Goal: Task Accomplishment & Management: Manage account settings

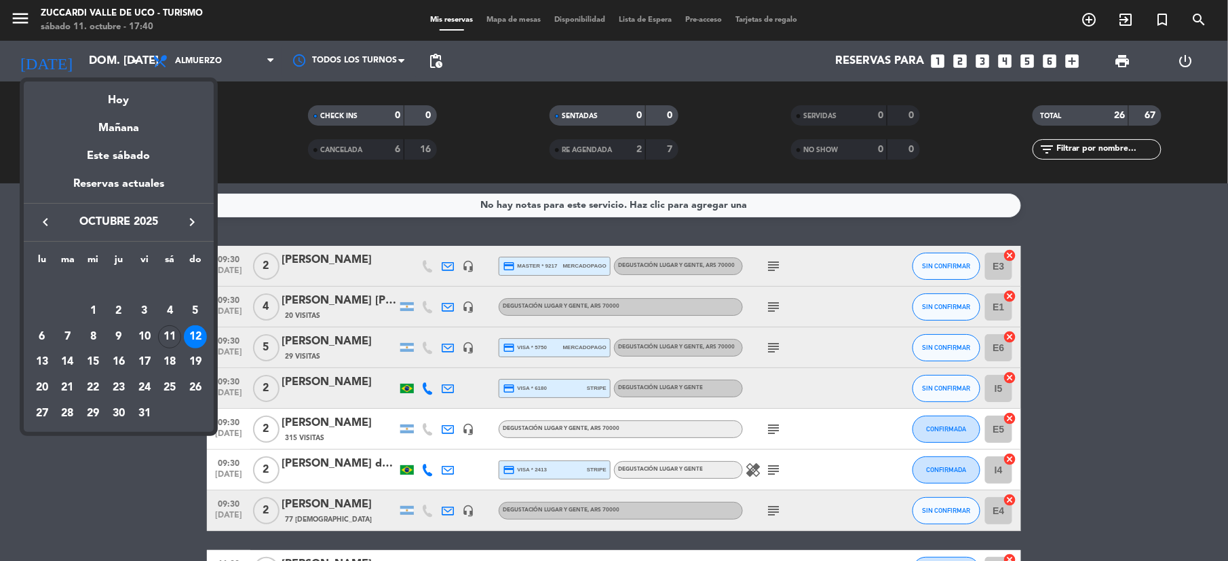
scroll to position [867, 0]
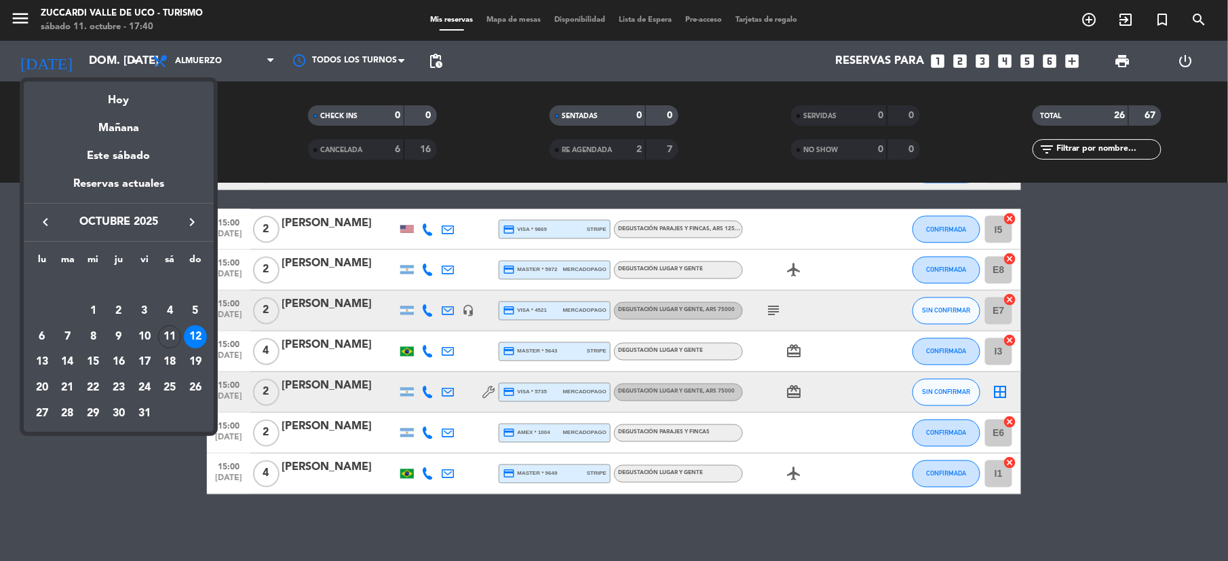
click at [200, 338] on div "12" at bounding box center [195, 336] width 23 height 23
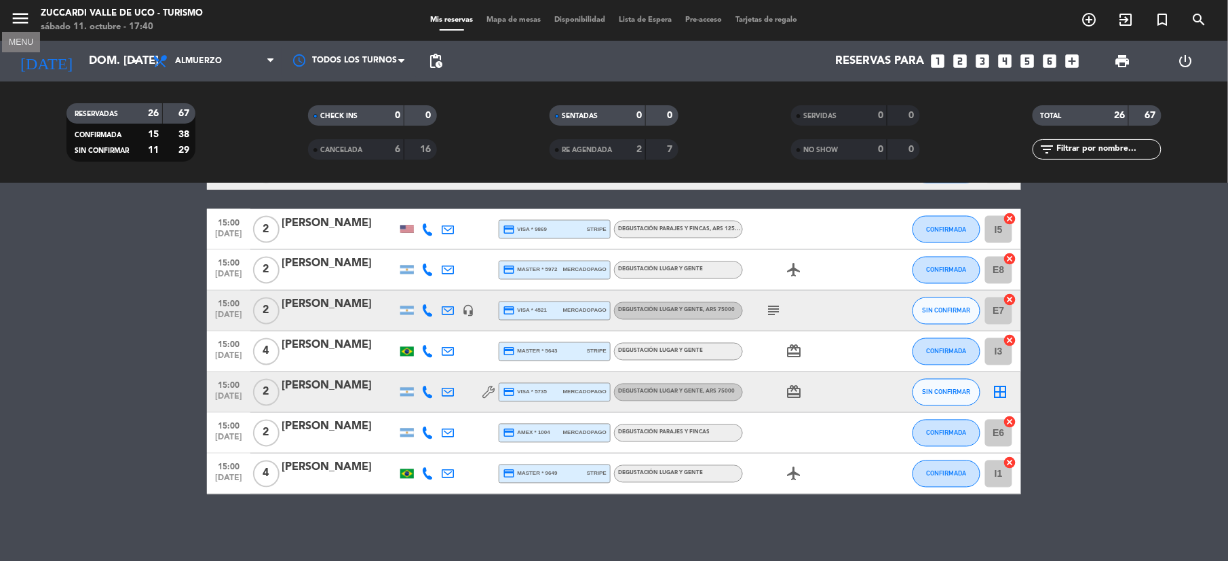
click at [26, 18] on icon "menu" at bounding box center [20, 18] width 20 height 20
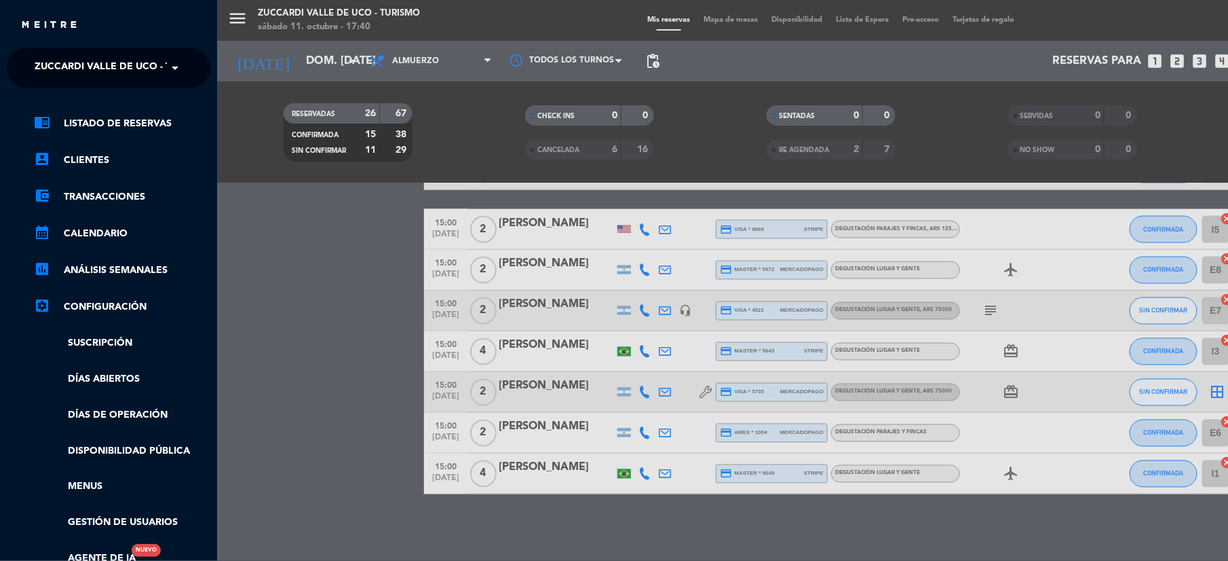
click at [149, 68] on span "Zuccardi Valle de Uco - Turismo" at bounding box center [122, 68] width 174 height 29
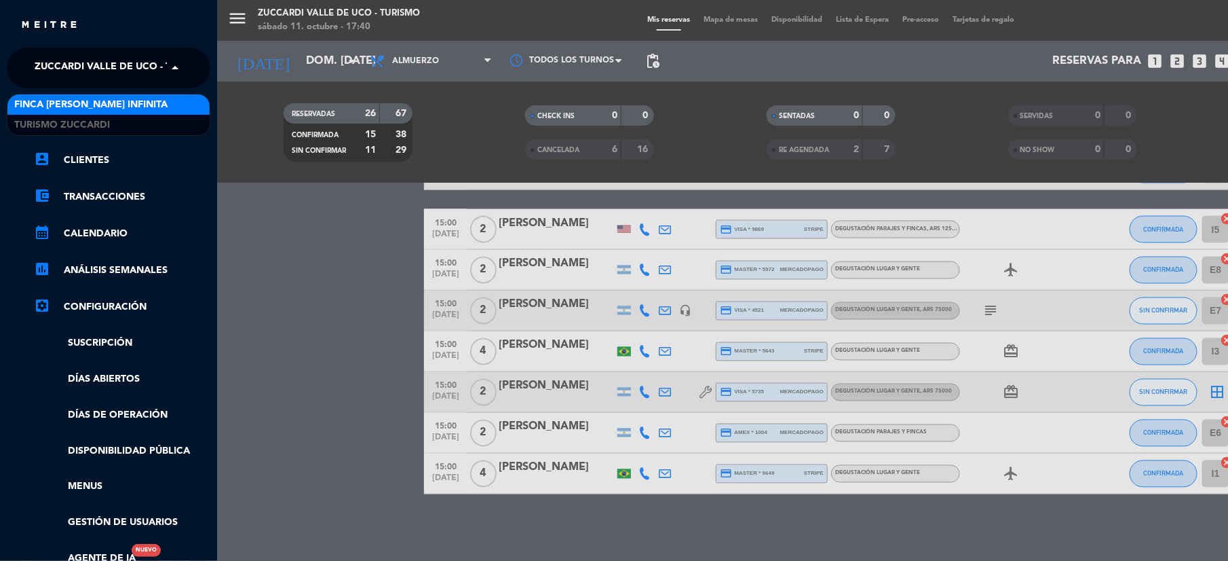
click at [148, 103] on div "Finca [PERSON_NAME] Infinita" at bounding box center [108, 104] width 202 height 20
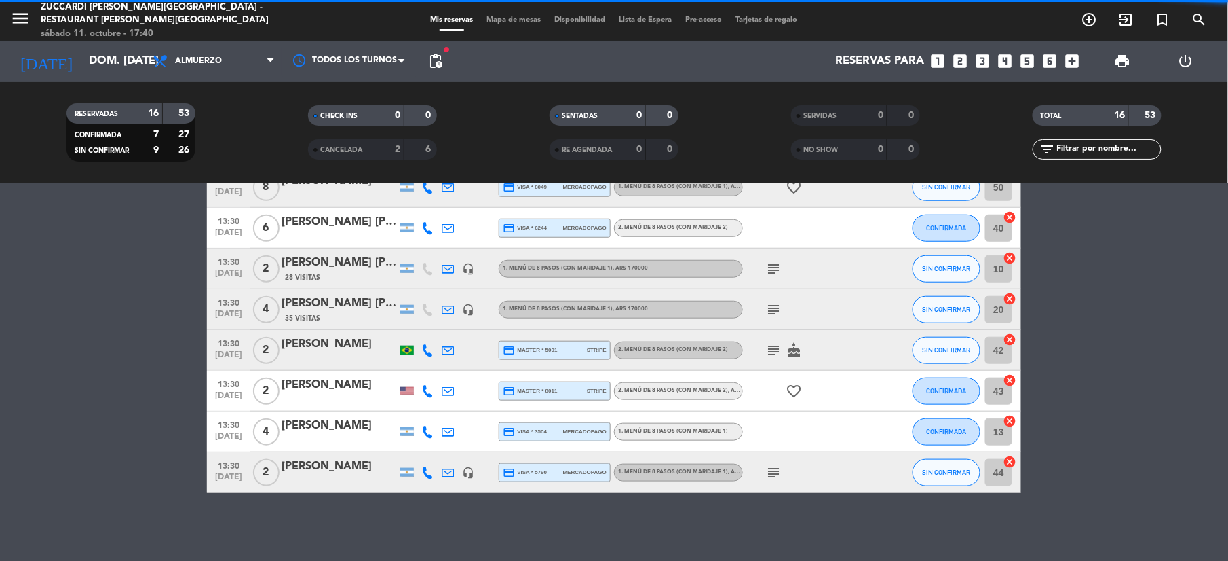
scroll to position [422, 0]
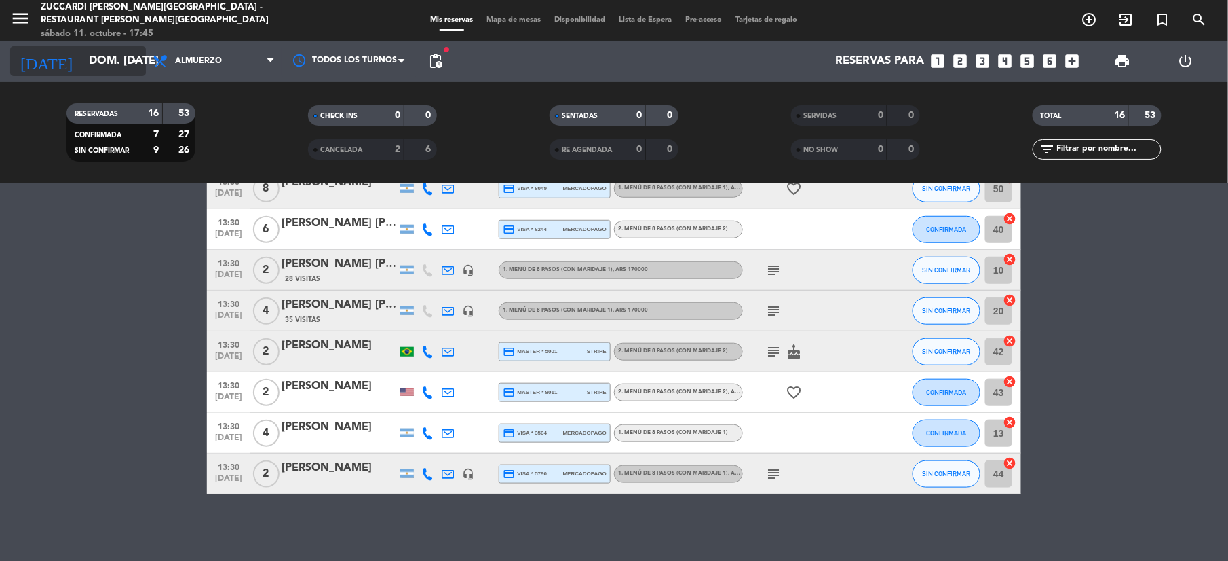
click at [110, 55] on input "dom. [DATE]" at bounding box center [155, 61] width 146 height 26
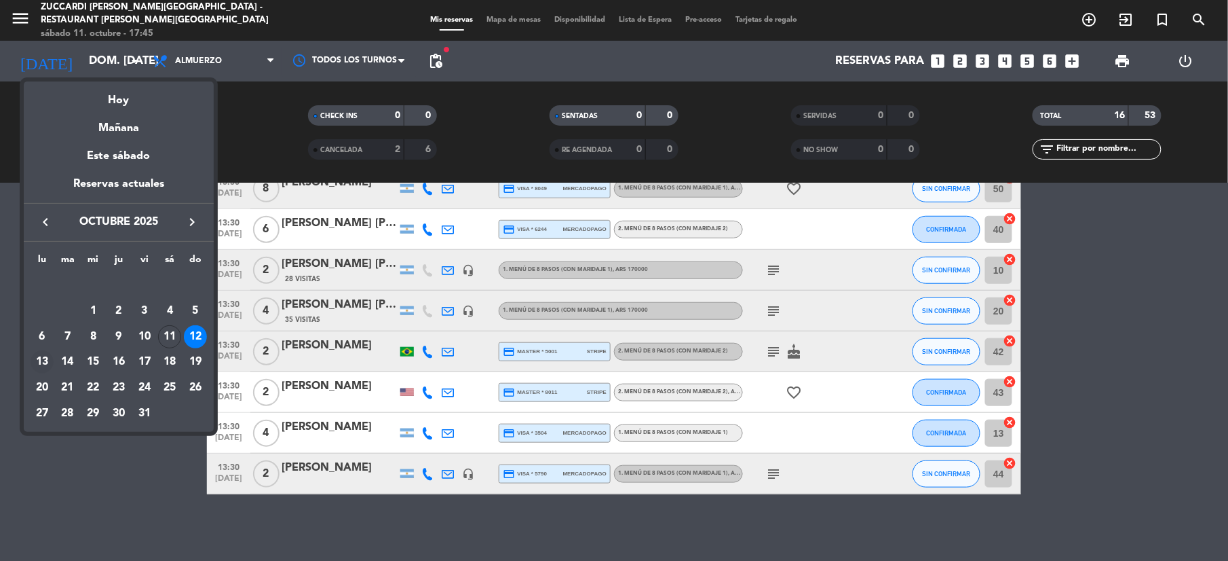
click at [37, 362] on div "13" at bounding box center [42, 361] width 23 height 23
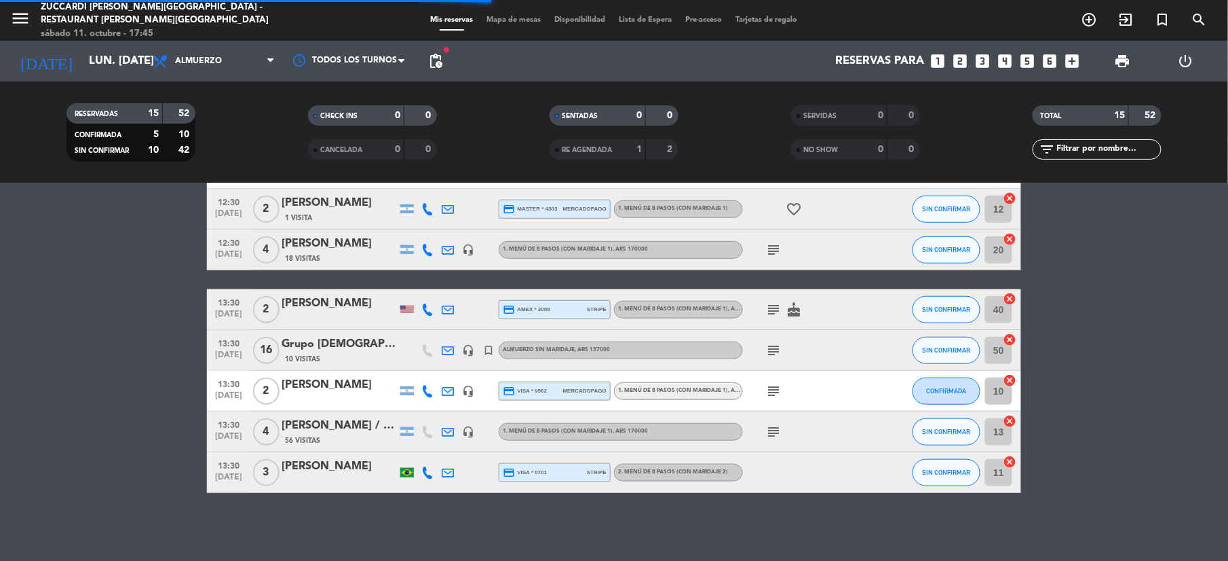
scroll to position [381, 0]
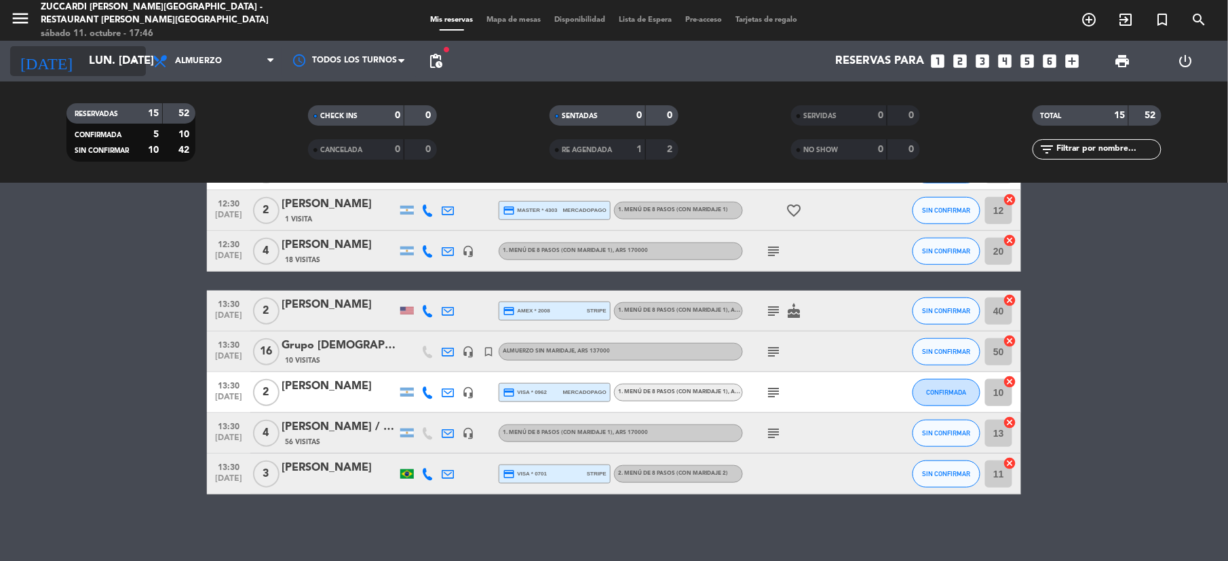
click at [95, 66] on input "lun. [DATE]" at bounding box center [155, 61] width 146 height 26
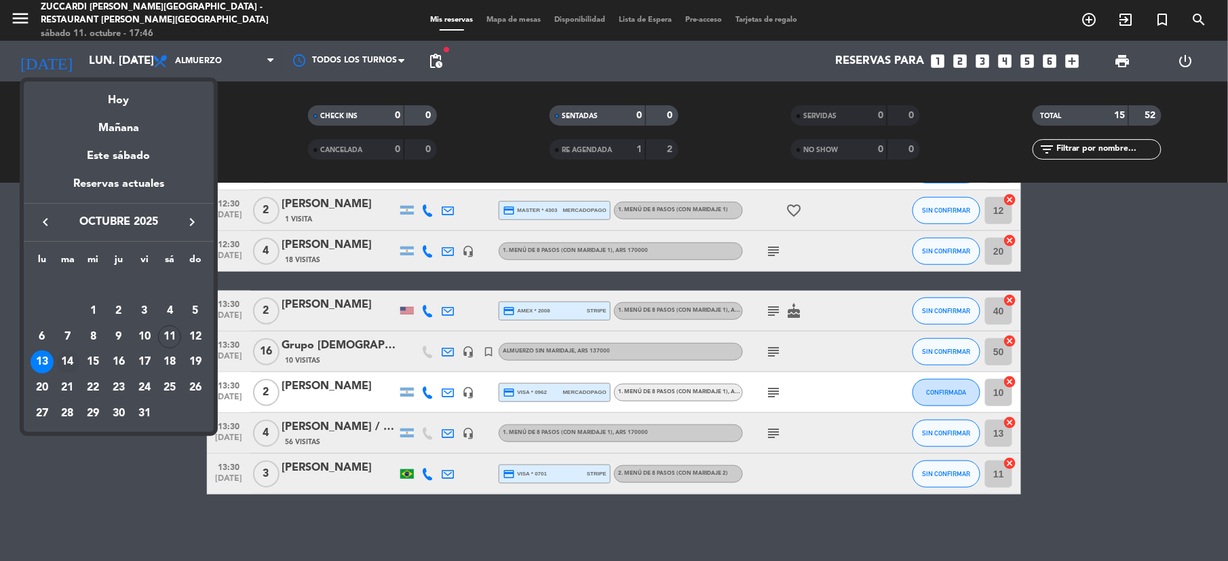
click at [68, 360] on div "14" at bounding box center [67, 361] width 23 height 23
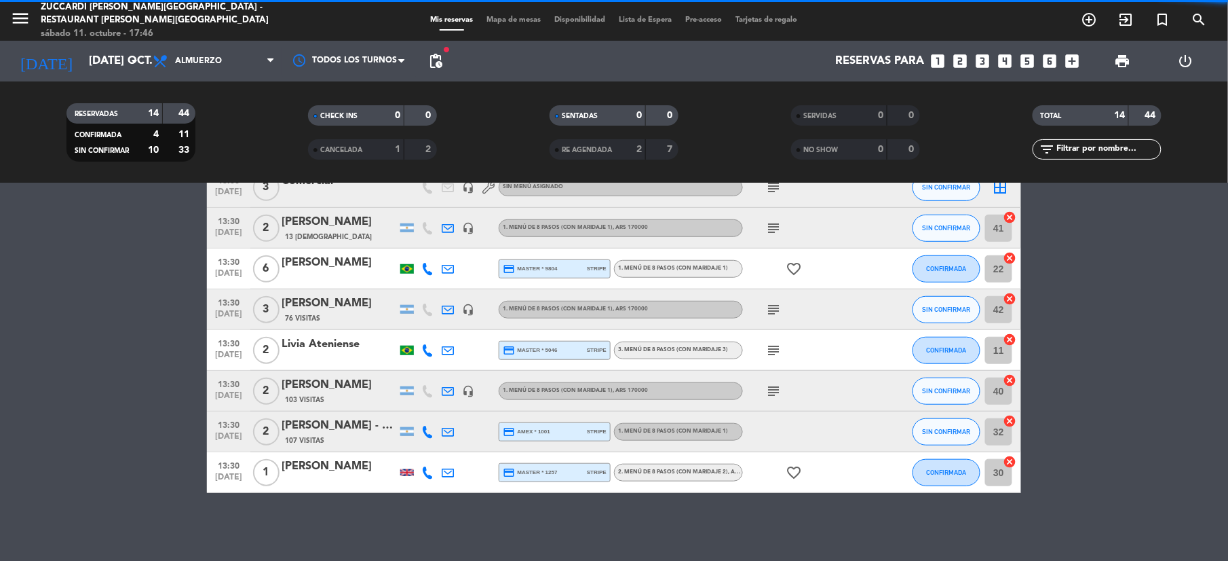
scroll to position [341, 0]
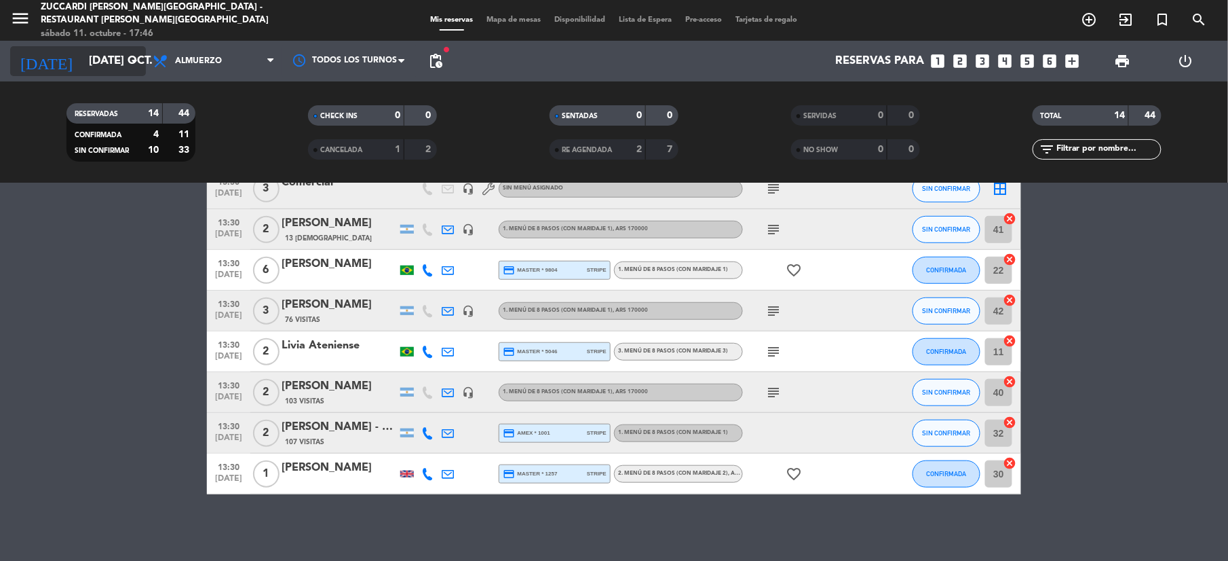
click at [111, 64] on input "[DATE] oct." at bounding box center [155, 61] width 146 height 26
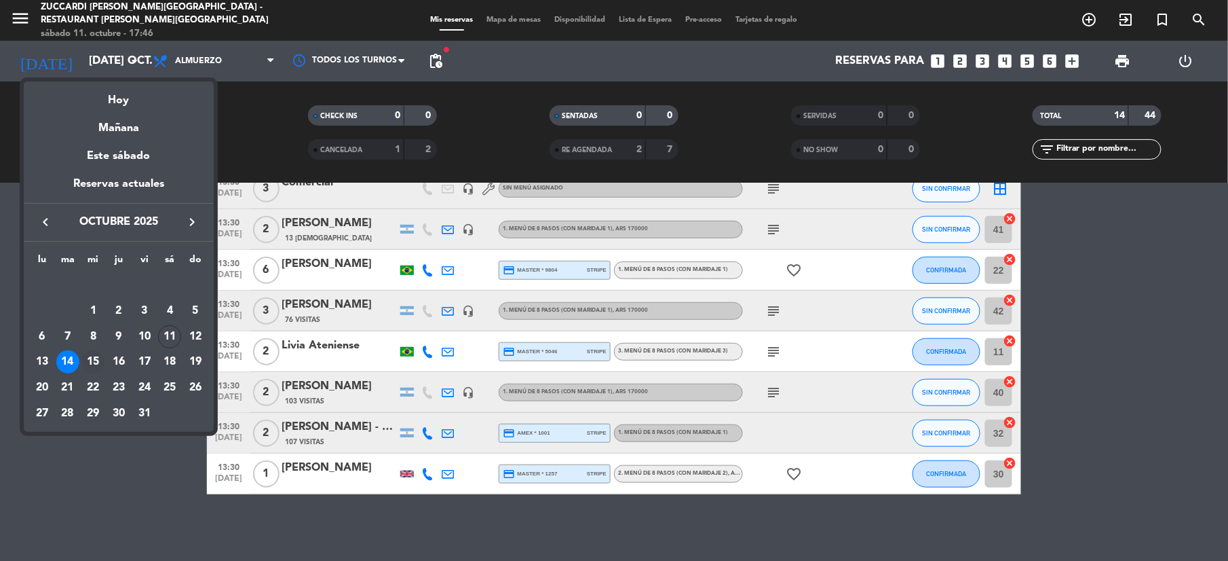
click at [91, 358] on div "15" at bounding box center [92, 361] width 23 height 23
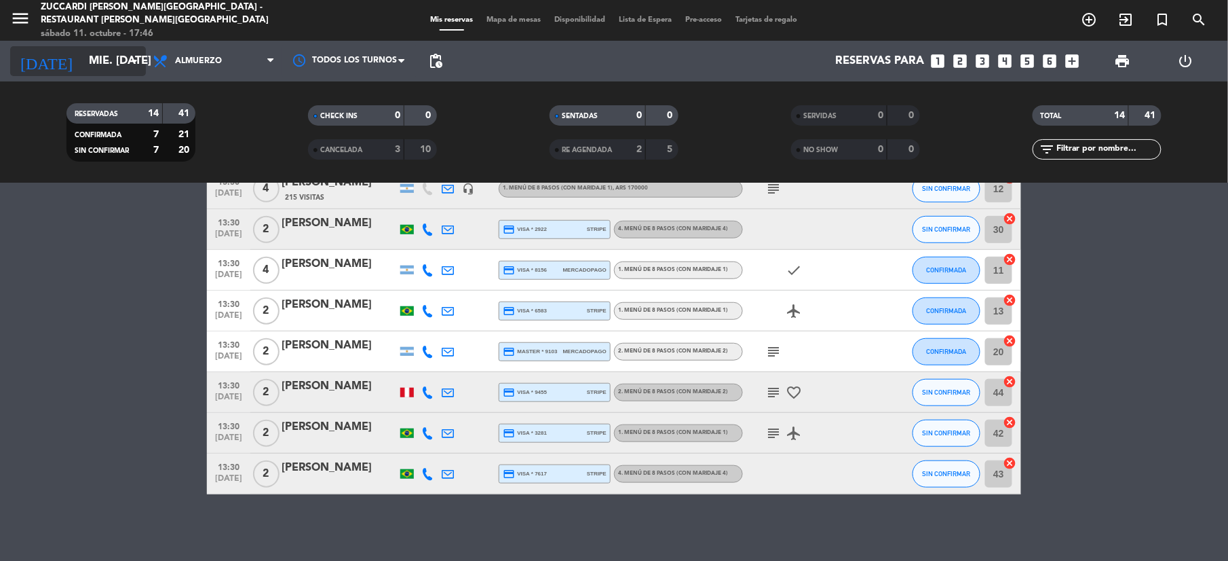
click at [82, 61] on input "mié. [DATE]" at bounding box center [155, 61] width 146 height 26
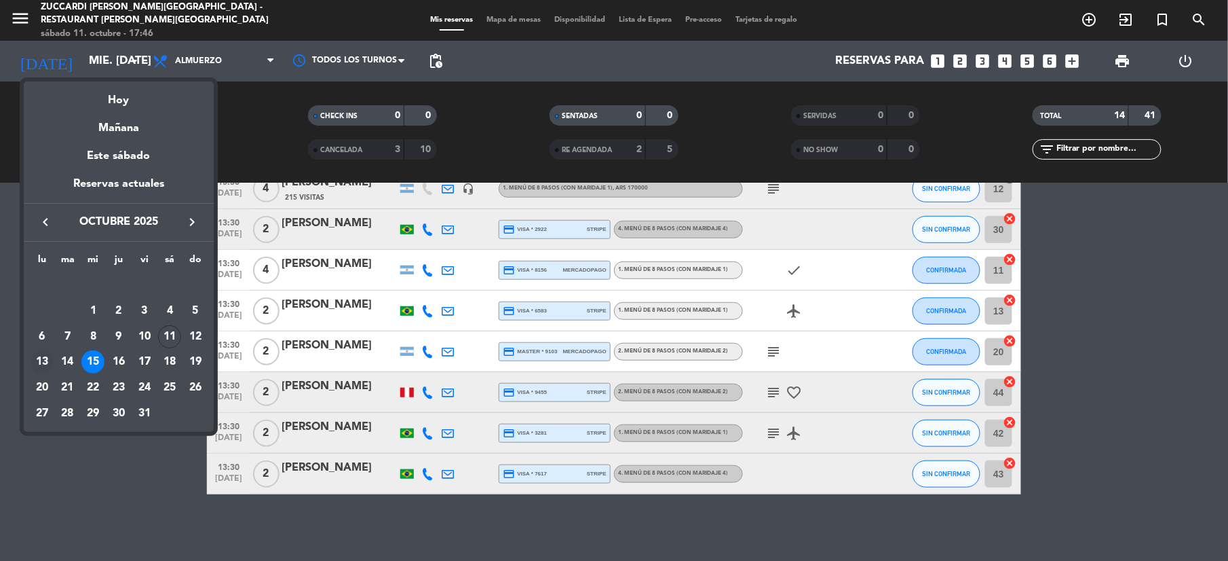
click at [39, 361] on div "13" at bounding box center [42, 361] width 23 height 23
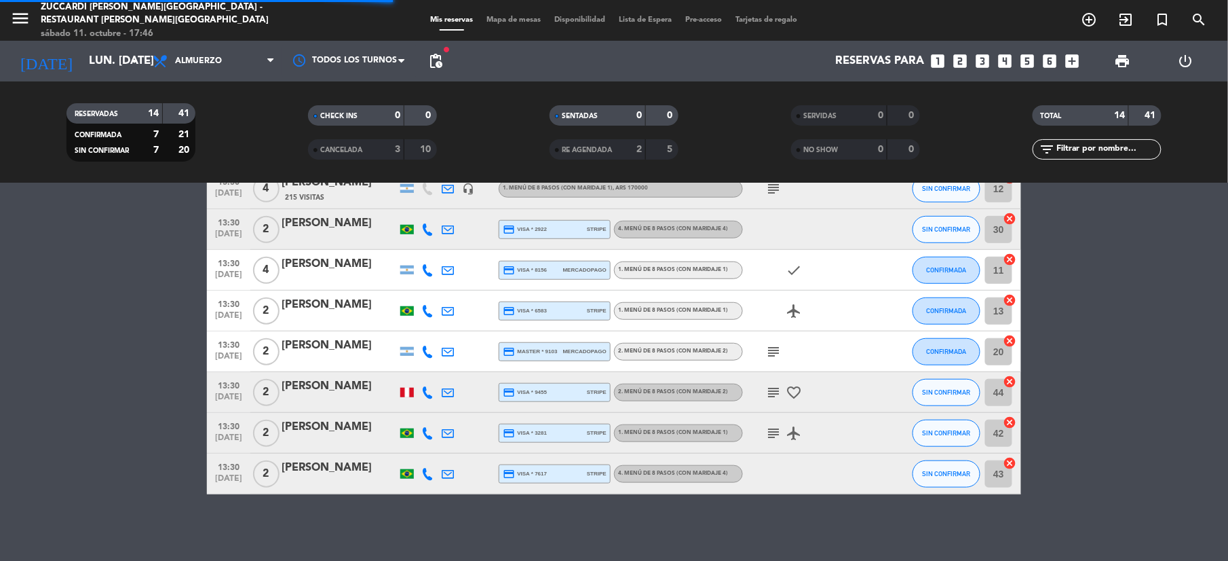
scroll to position [381, 0]
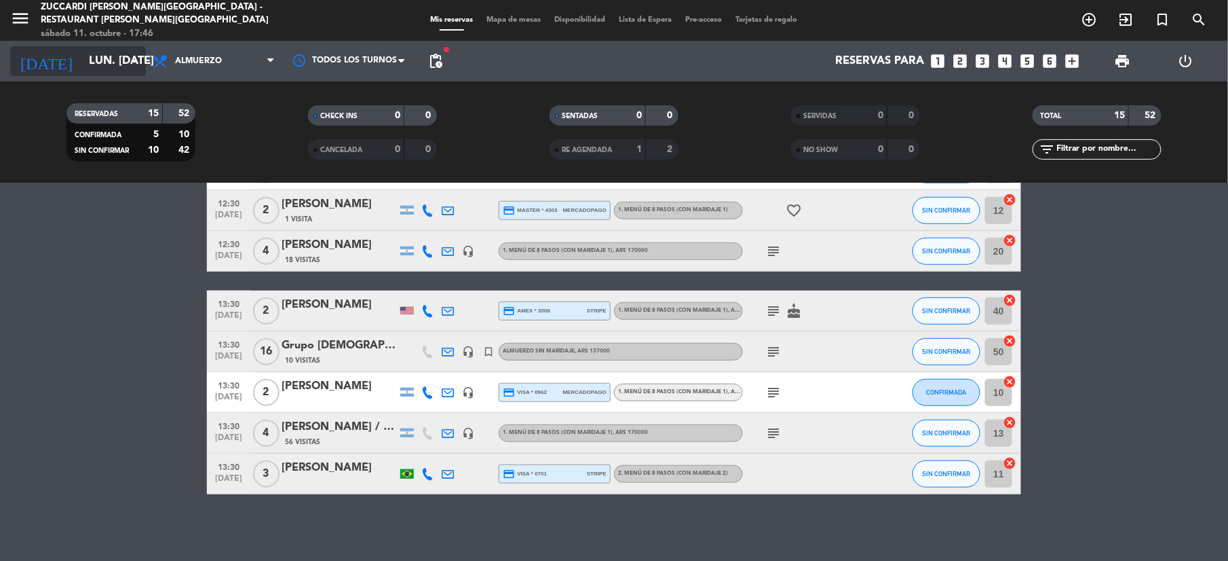
click at [111, 63] on input "lun. [DATE]" at bounding box center [155, 61] width 146 height 26
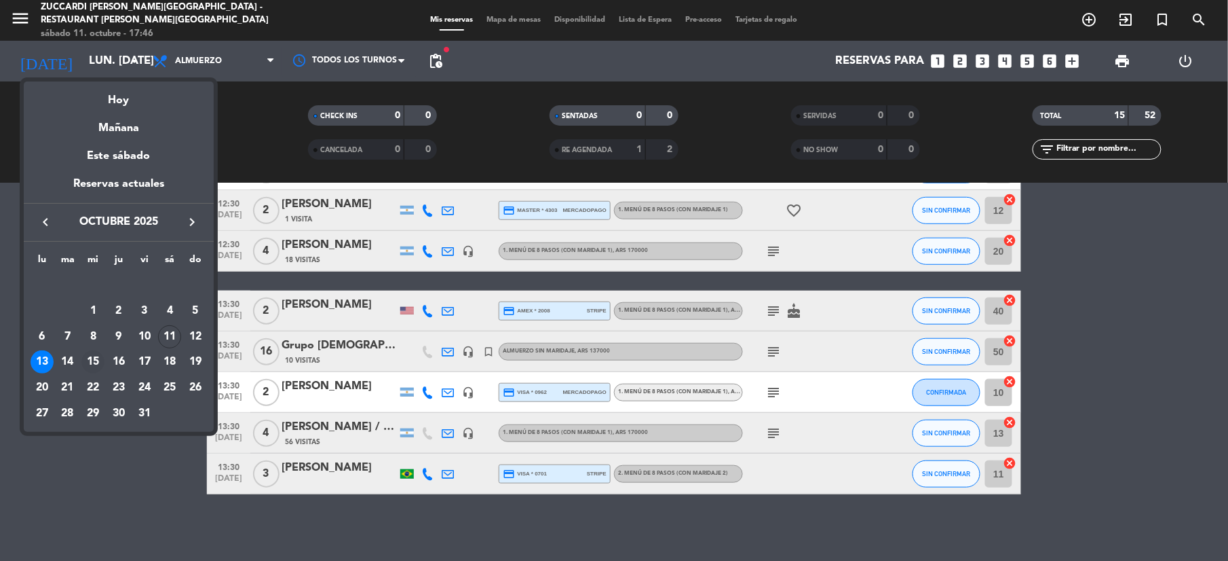
click at [93, 366] on div "15" at bounding box center [92, 361] width 23 height 23
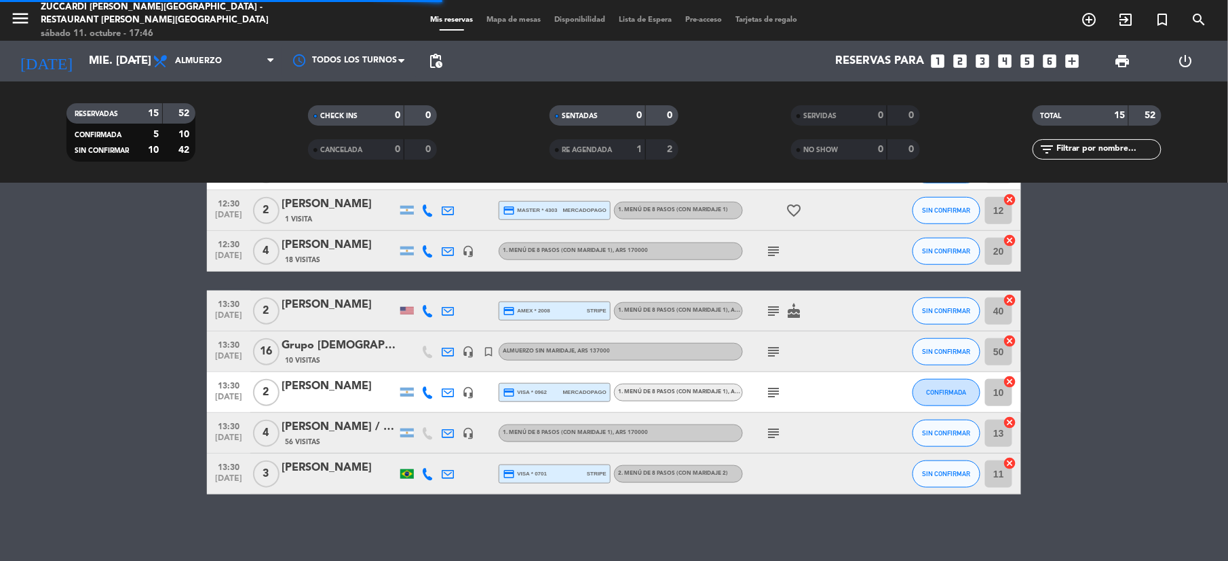
scroll to position [341, 0]
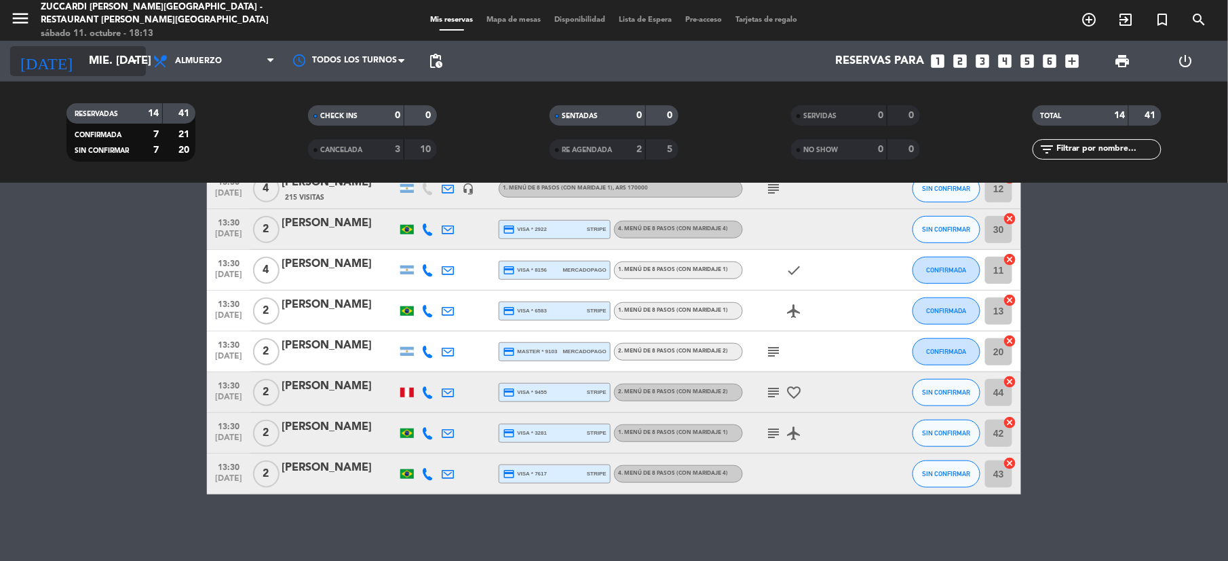
click at [115, 69] on input "mié. [DATE]" at bounding box center [155, 61] width 146 height 26
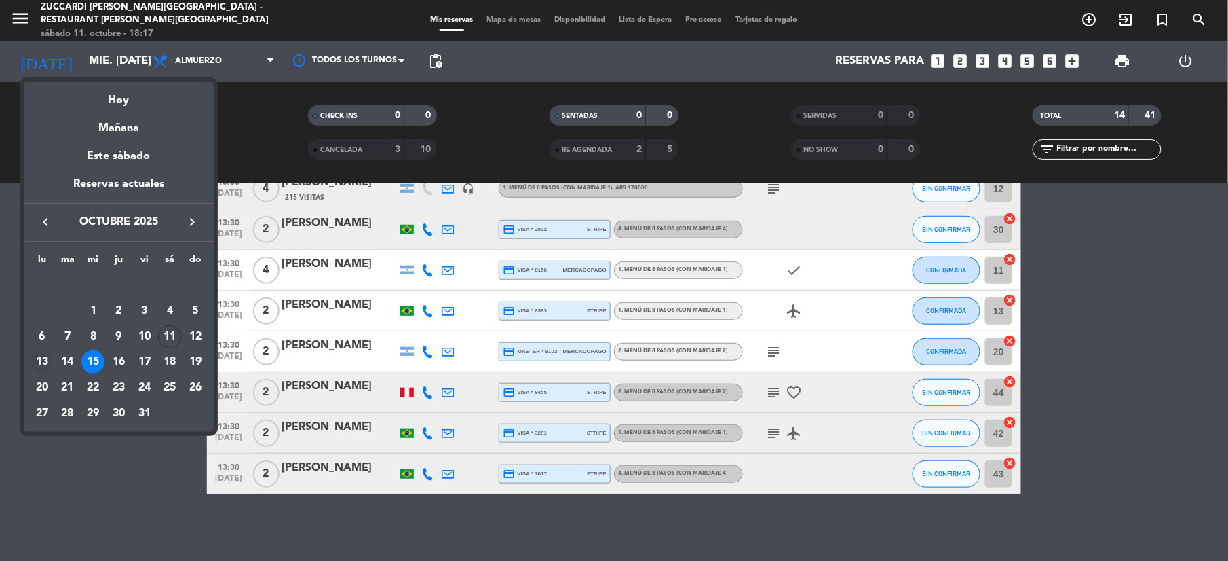
click at [44, 362] on div "13" at bounding box center [42, 361] width 23 height 23
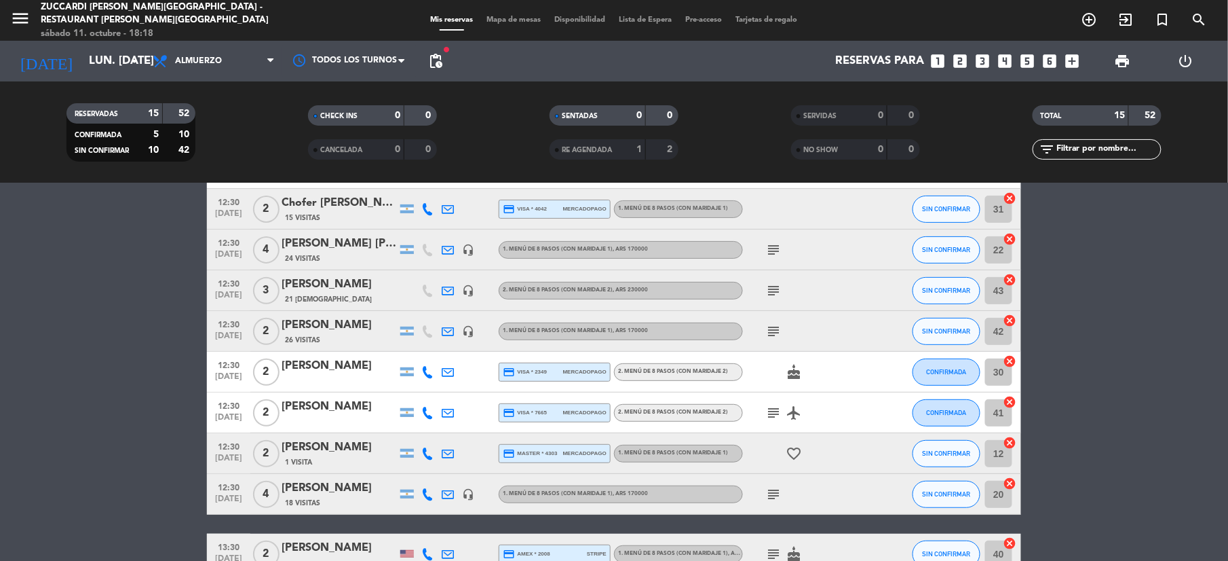
scroll to position [181, 0]
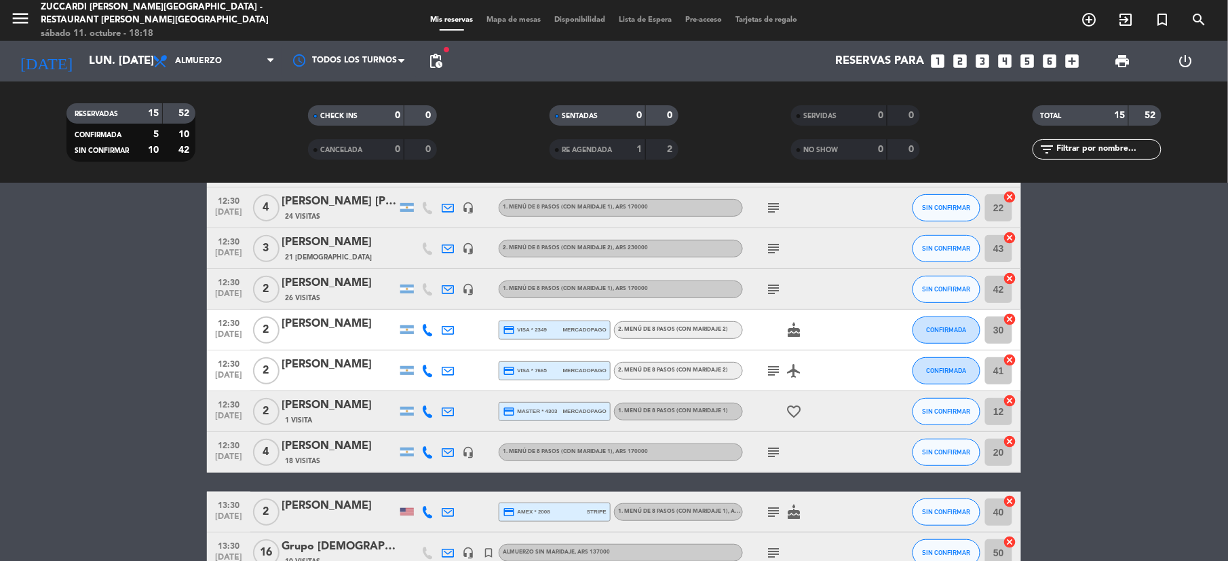
click at [318, 373] on div "[PERSON_NAME]" at bounding box center [339, 365] width 115 height 18
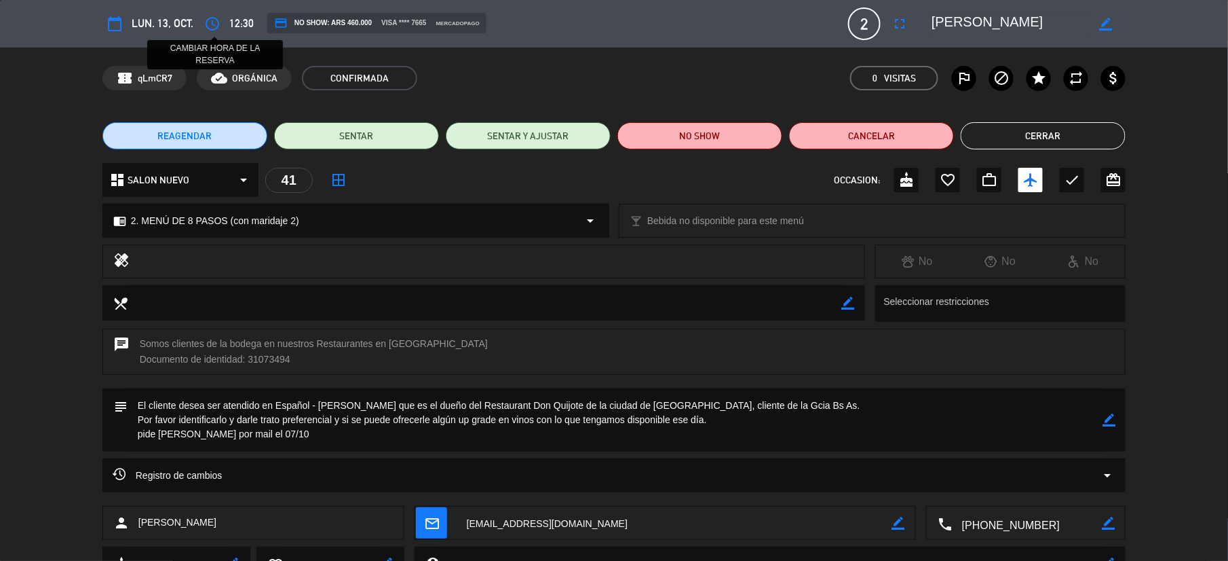
click at [214, 22] on icon "access_time" at bounding box center [212, 24] width 16 height 16
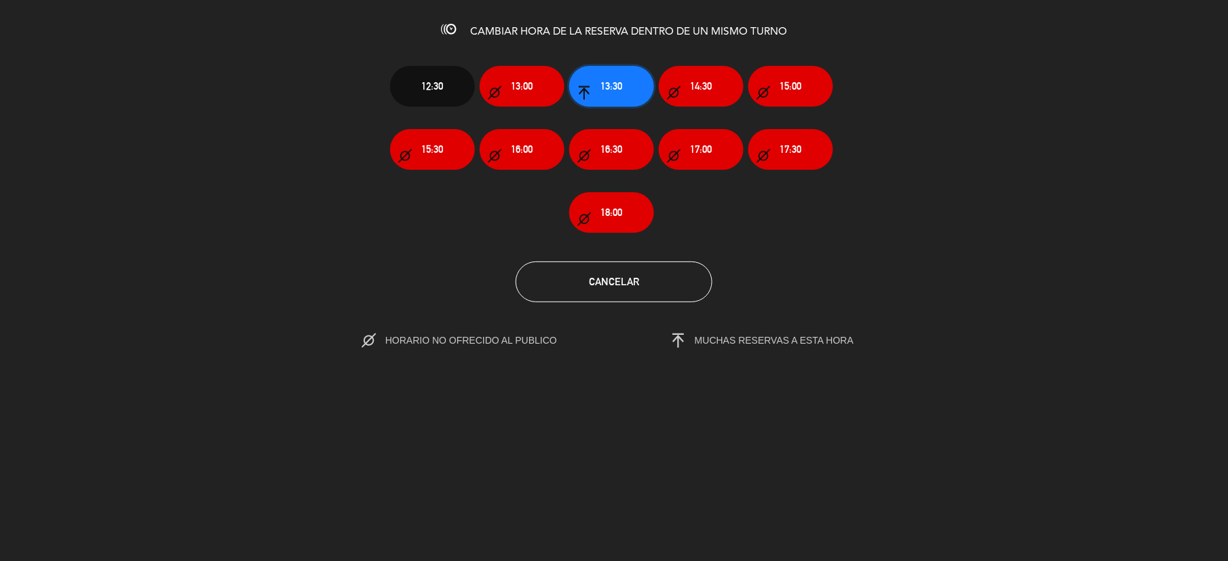
click at [623, 93] on button "13:30" at bounding box center [611, 86] width 85 height 41
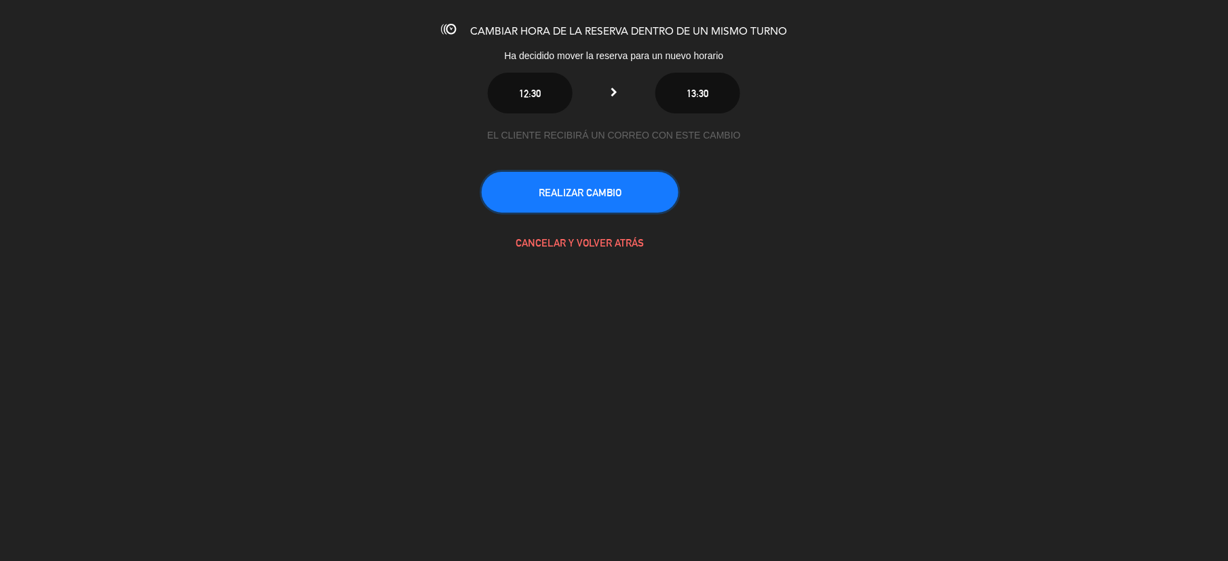
click at [608, 194] on button "REALIZAR CAMBIO" at bounding box center [580, 192] width 197 height 41
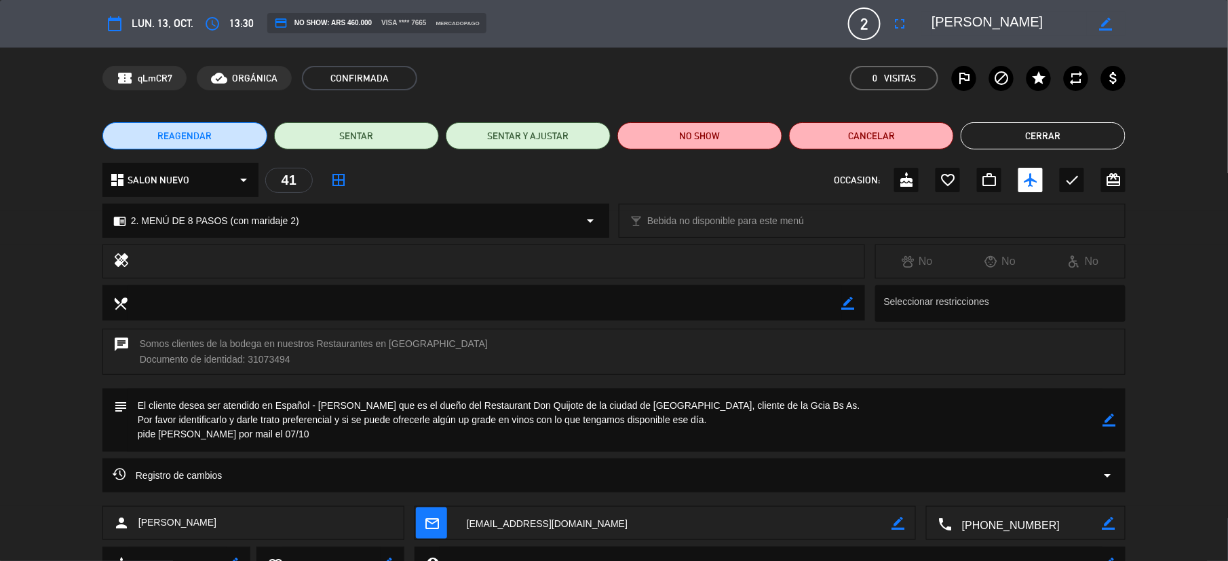
click at [1008, 136] on button "Cerrar" at bounding box center [1043, 135] width 165 height 27
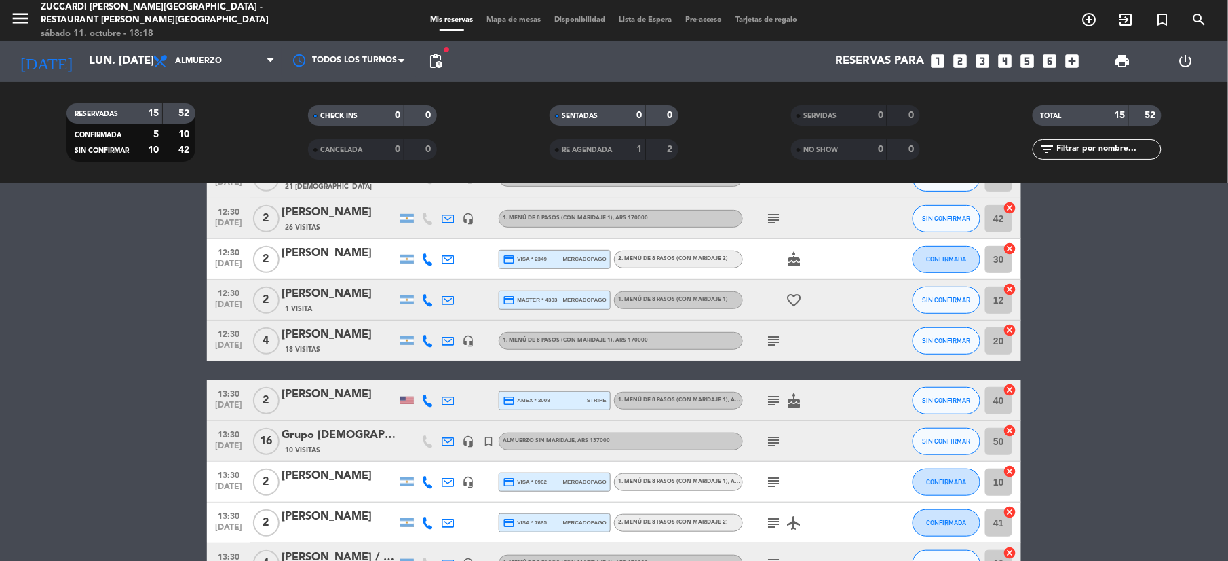
scroll to position [362, 0]
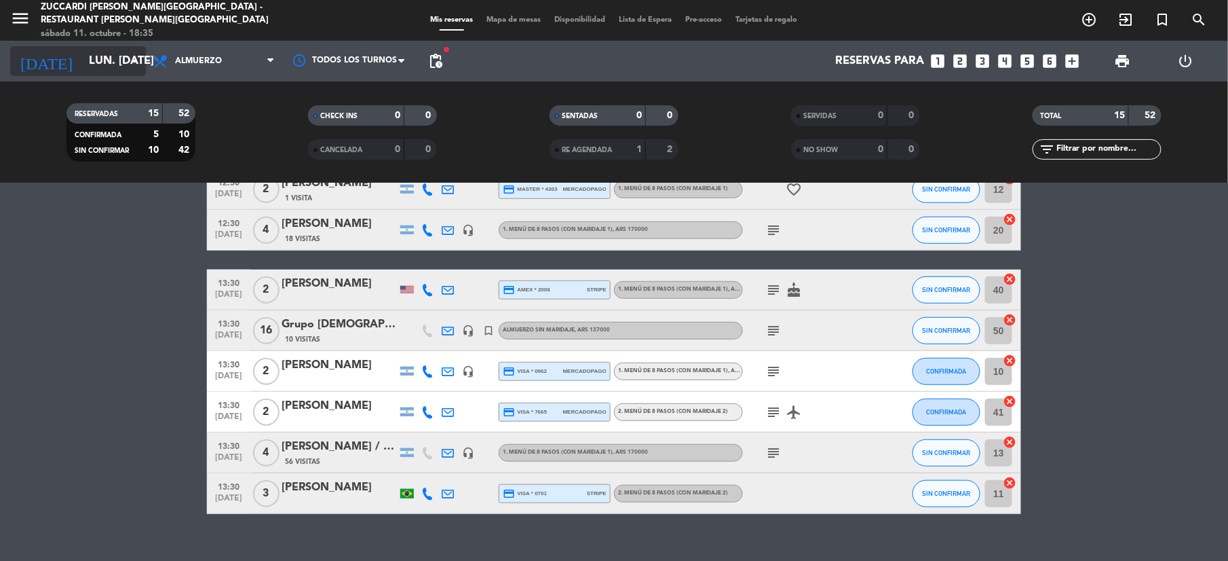
click at [96, 67] on input "lun. [DATE]" at bounding box center [155, 61] width 146 height 26
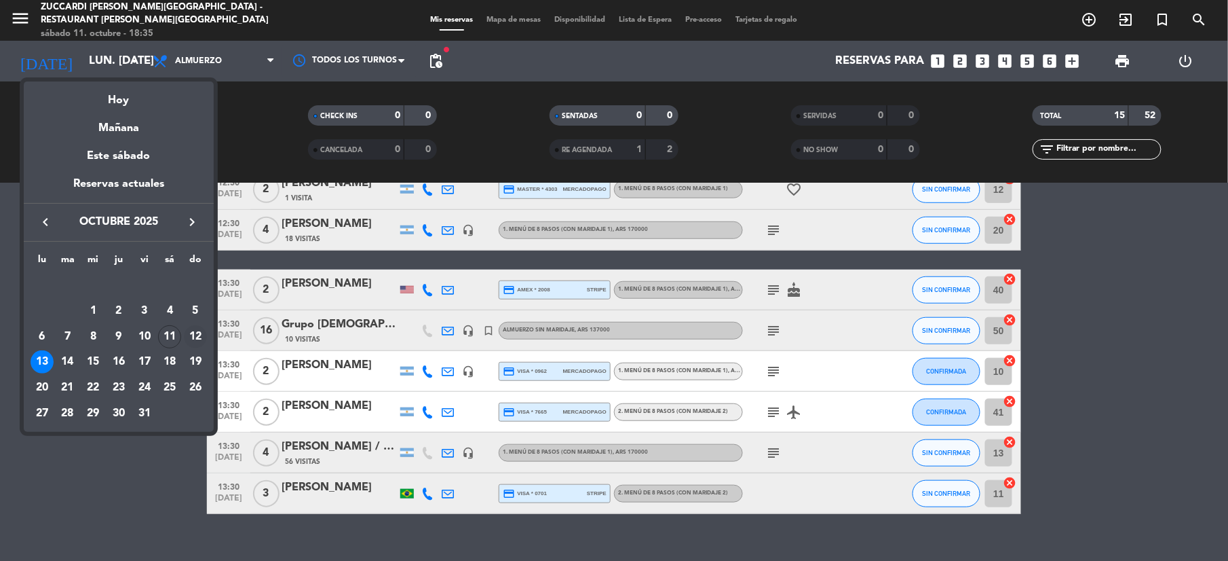
click at [199, 328] on div "12" at bounding box center [195, 336] width 23 height 23
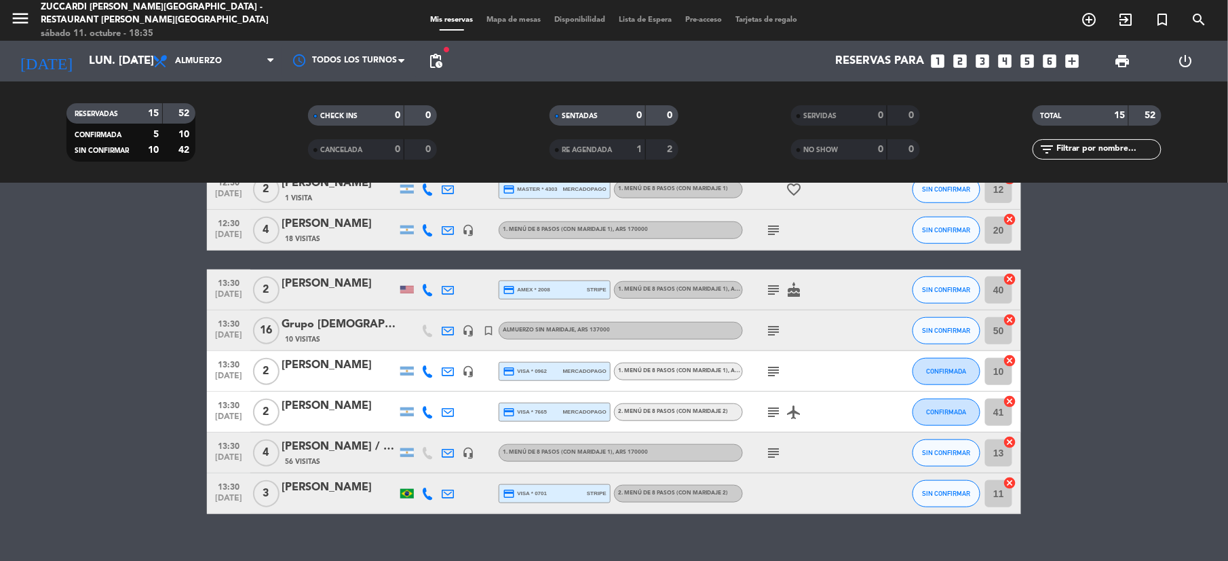
type input "dom. [DATE]"
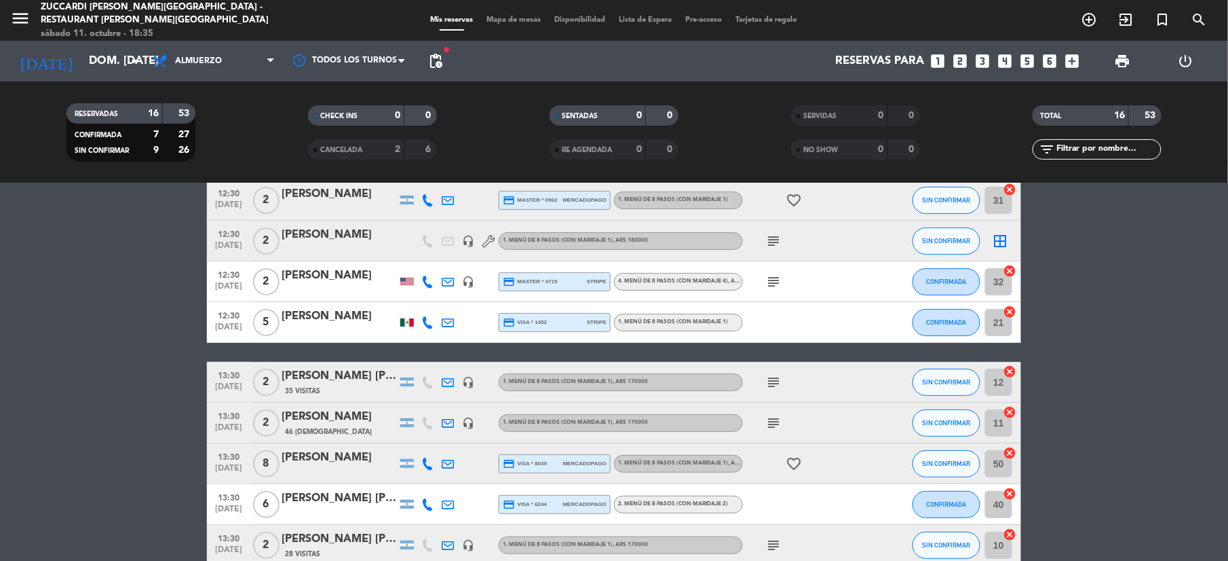
scroll to position [0, 0]
